Goal: Contribute content: Contribute content

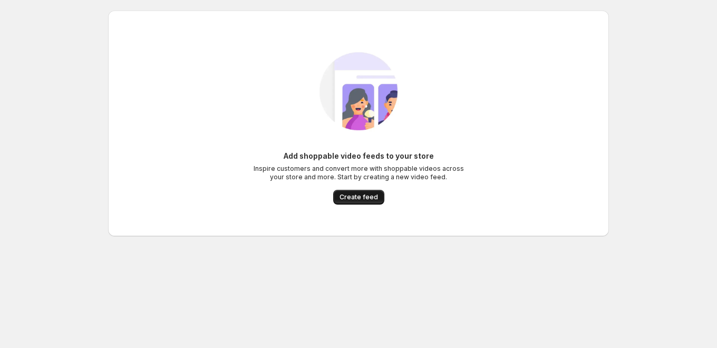
click at [356, 197] on span "Create feed" at bounding box center [359, 197] width 39 height 8
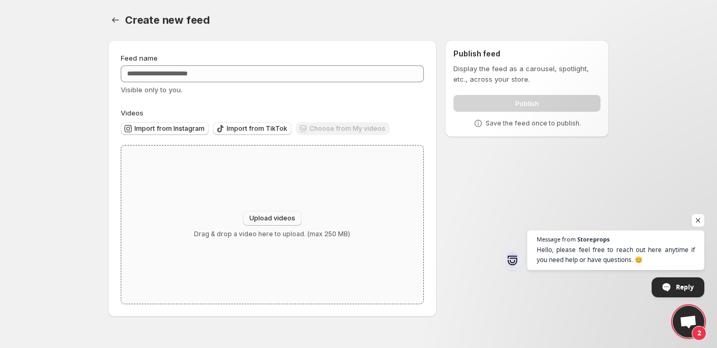
click at [286, 222] on span "Upload videos" at bounding box center [273, 218] width 46 height 8
type input "**********"
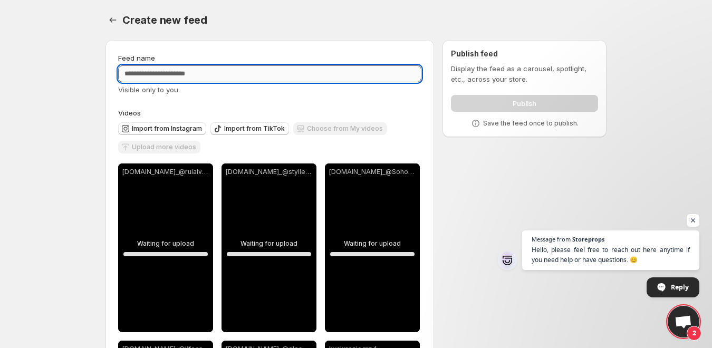
click at [190, 71] on input "Feed name" at bounding box center [269, 73] width 303 height 17
type input "*****"
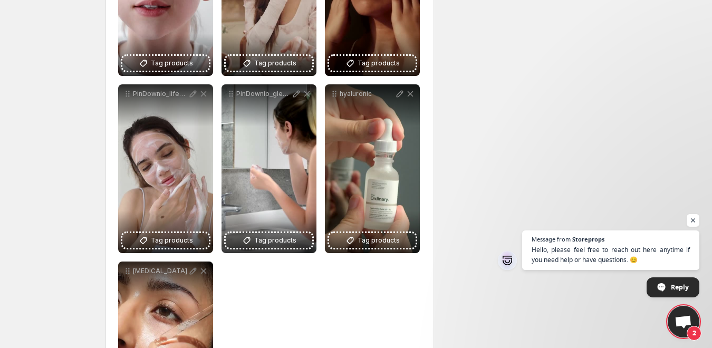
scroll to position [364, 0]
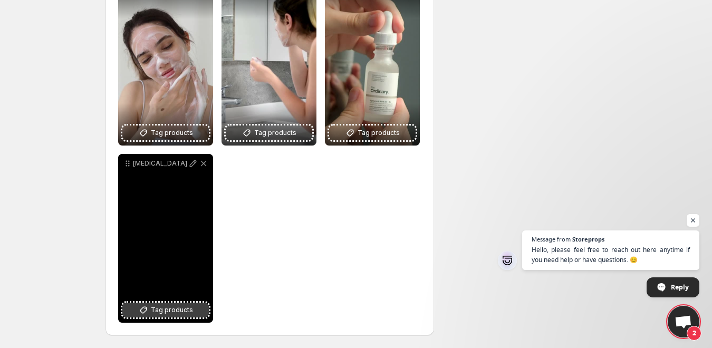
click at [175, 311] on span "Tag products" at bounding box center [172, 310] width 42 height 11
click at [194, 164] on icon at bounding box center [193, 163] width 11 height 11
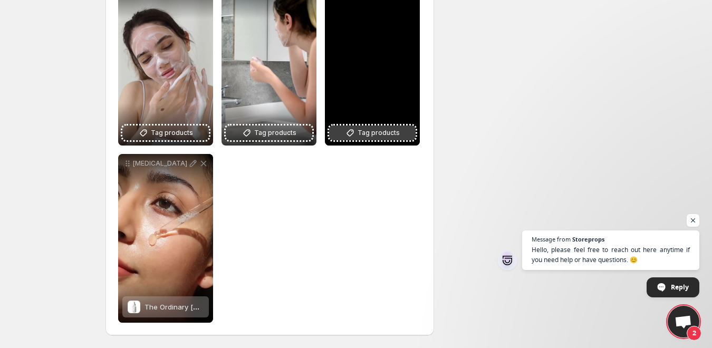
click at [373, 139] on button "Tag products" at bounding box center [372, 133] width 87 height 15
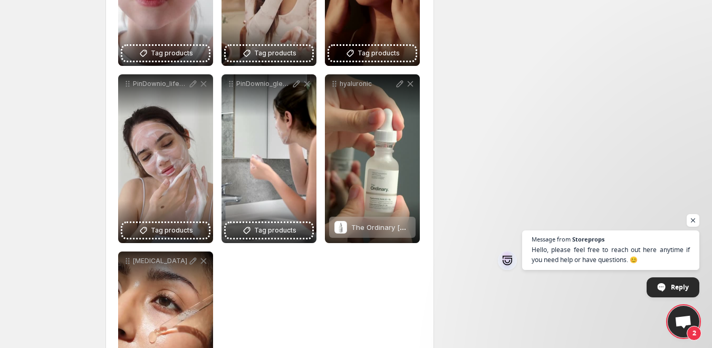
scroll to position [242, 0]
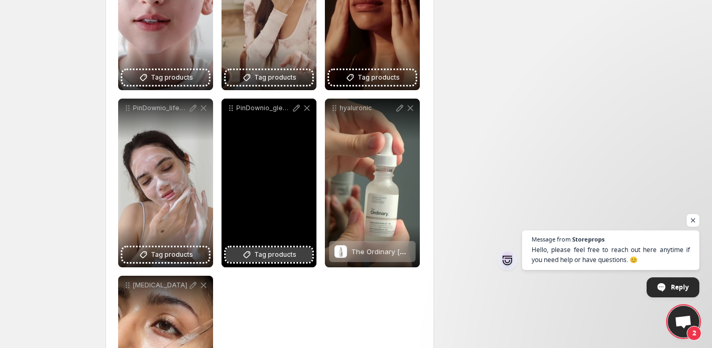
click at [267, 254] on span "Tag products" at bounding box center [275, 255] width 42 height 11
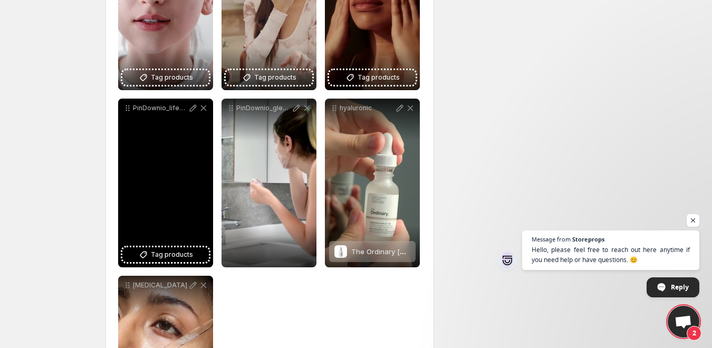
click at [171, 254] on span "Tag products" at bounding box center [172, 255] width 42 height 11
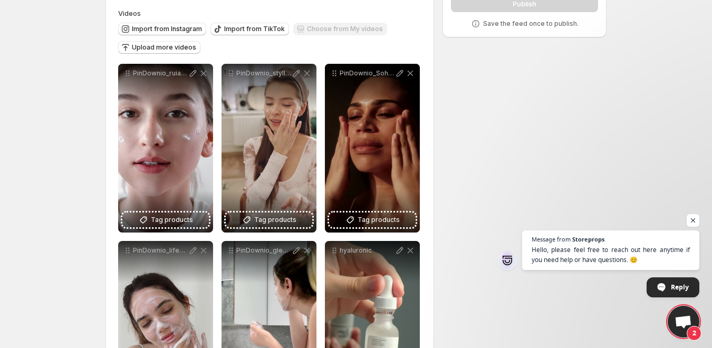
scroll to position [44, 0]
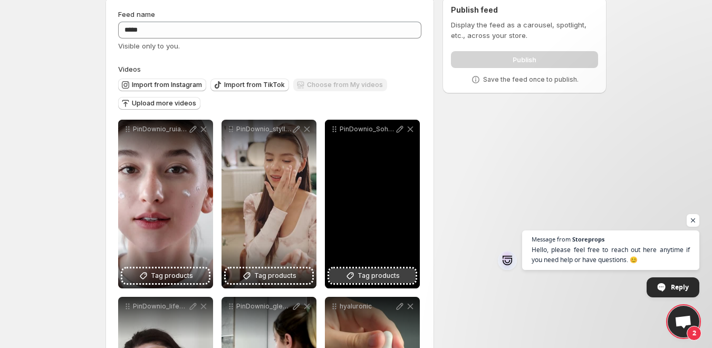
click at [376, 272] on span "Tag products" at bounding box center [379, 276] width 42 height 11
click at [384, 257] on div "PinDownio_SohoSkinOfficial_1758966035" at bounding box center [372, 204] width 95 height 169
click at [383, 267] on div "Dr.Rashel [MEDICAL_DATA] Fade Spots Serum for White Skin - 50ml" at bounding box center [380, 272] width 59 height 21
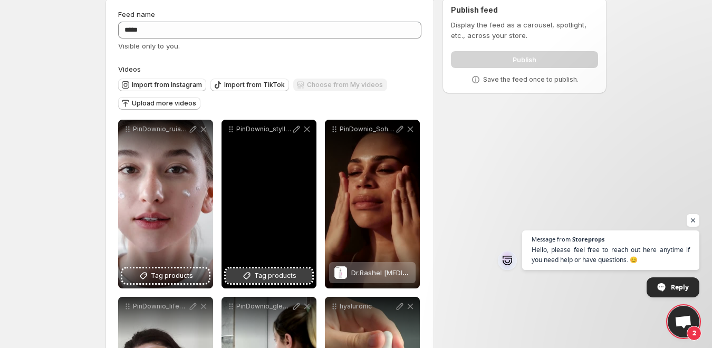
click at [284, 272] on span "Tag products" at bounding box center [275, 276] width 42 height 11
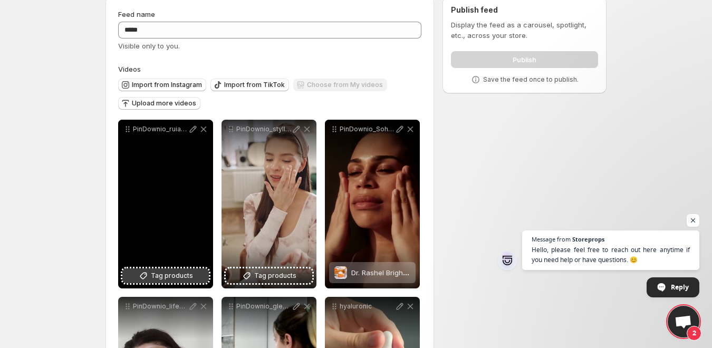
click at [163, 272] on span "Tag products" at bounding box center [172, 276] width 42 height 11
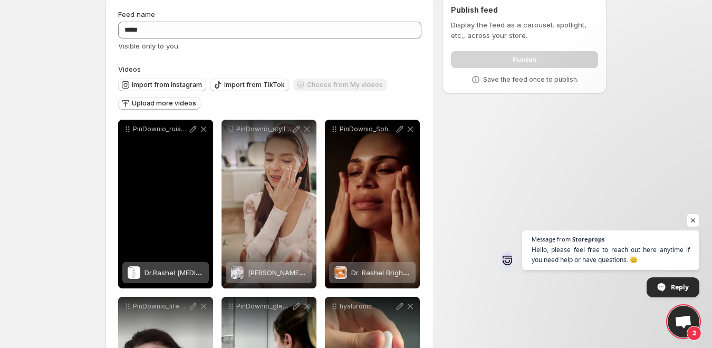
click at [175, 274] on span "Dr.Rashel [MEDICAL_DATA] Fade Spots Serum for White Skin - 50ml" at bounding box center [256, 272] width 223 height 8
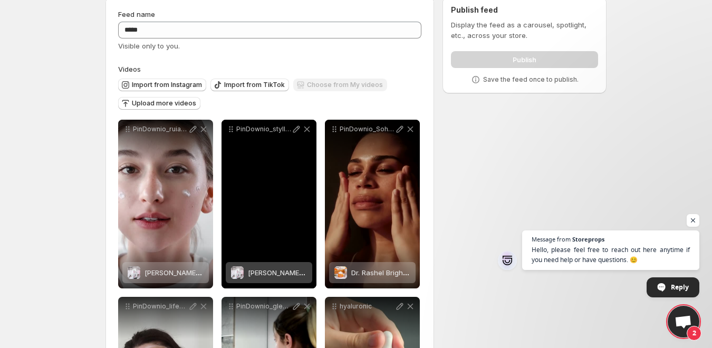
click at [280, 270] on span "[PERSON_NAME] [MEDICAL_DATA] Cream – Day & Night" at bounding box center [338, 272] width 181 height 8
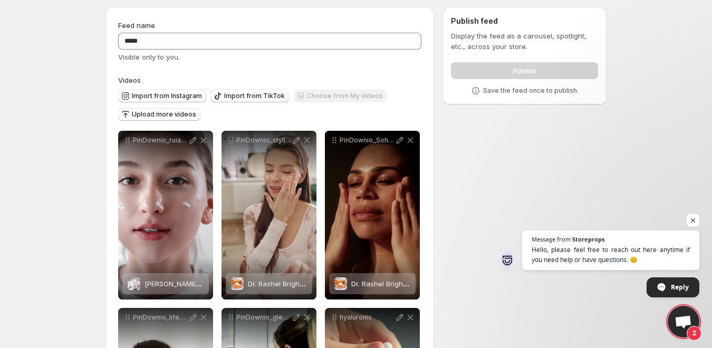
scroll to position [0, 0]
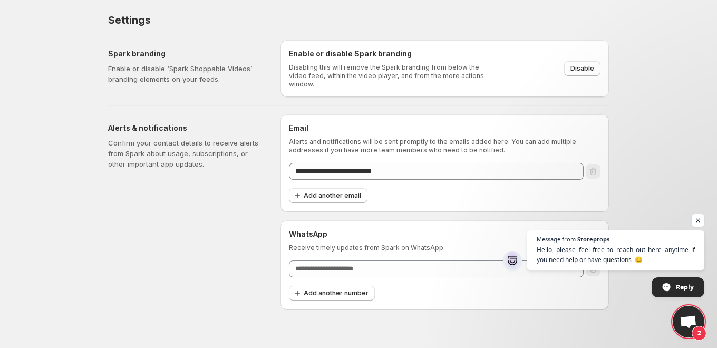
click at [218, 246] on div "Alerts & notifications Confirm your contact details to receive alerts from Spar…" at bounding box center [190, 211] width 164 height 195
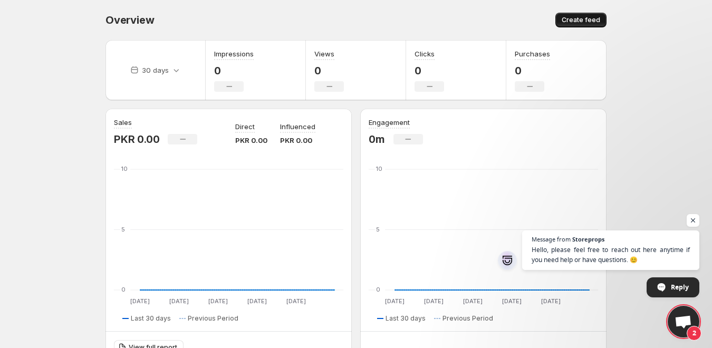
click at [591, 14] on button "Create feed" at bounding box center [580, 20] width 51 height 15
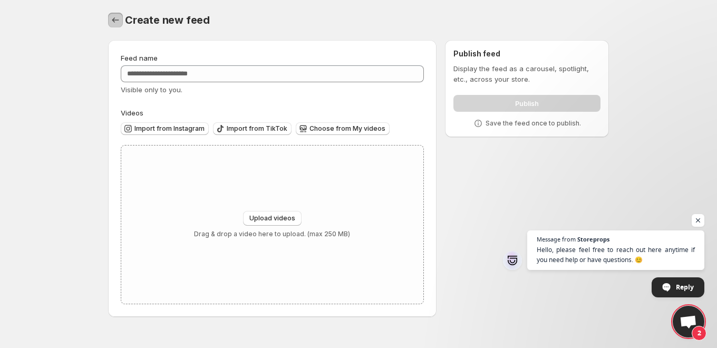
click at [113, 20] on icon "Settings" at bounding box center [115, 20] width 11 height 11
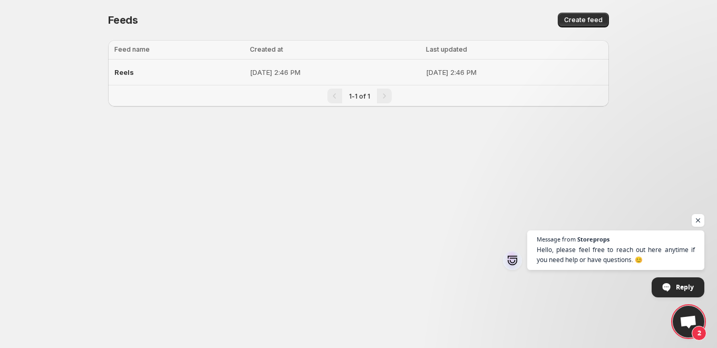
click at [491, 63] on td "[DATE] 2:46 PM" at bounding box center [516, 73] width 186 height 26
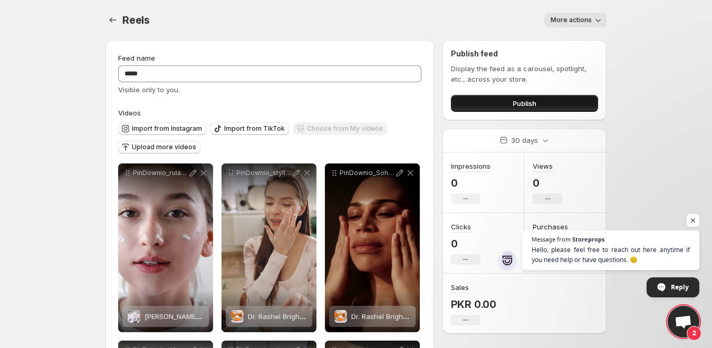
click at [507, 106] on button "Publish" at bounding box center [524, 103] width 147 height 17
